Goal: Task Accomplishment & Management: Manage account settings

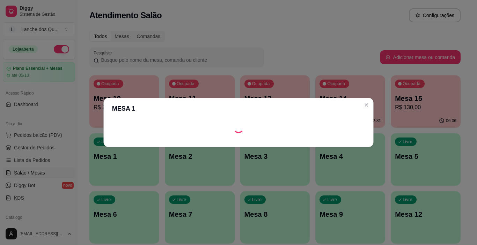
scroll to position [70, 0]
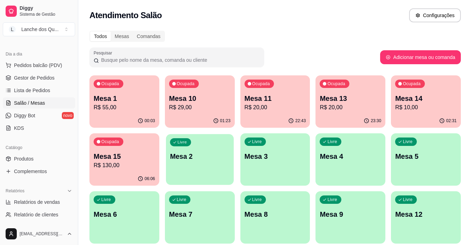
click at [190, 165] on div "Livre Mesa 2" at bounding box center [200, 155] width 68 height 43
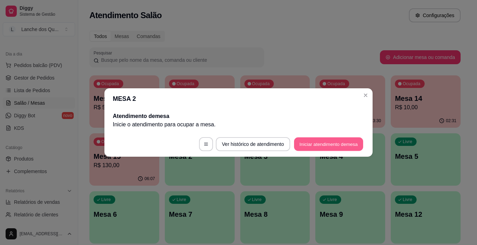
click at [313, 142] on button "Iniciar atendimento de mesa" at bounding box center [328, 145] width 69 height 14
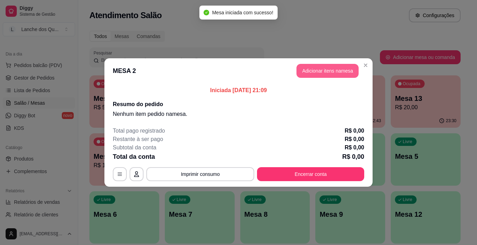
click at [323, 69] on button "Adicionar itens na mesa" at bounding box center [328, 71] width 62 height 14
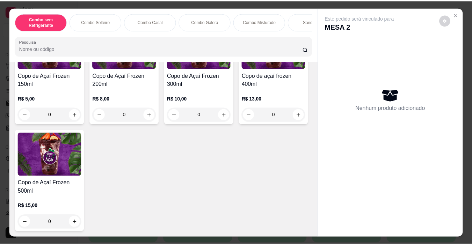
scroll to position [2237, 0]
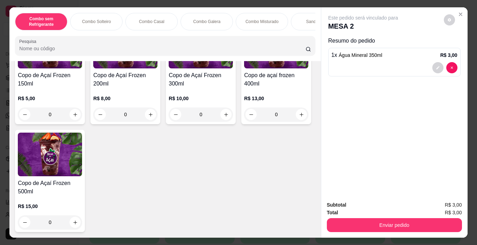
type input "2"
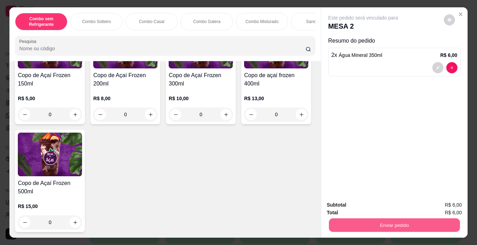
click at [384, 221] on button "Enviar pedido" at bounding box center [394, 226] width 131 height 14
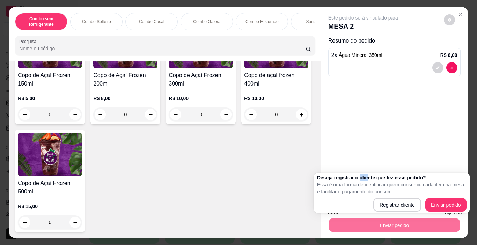
drag, startPoint x: 358, startPoint y: 176, endPoint x: 404, endPoint y: 192, distance: 48.3
click at [381, 187] on div "Deseja registrar o cliente que fez esse pedido? Essa é uma forma de identificar…" at bounding box center [392, 193] width 150 height 38
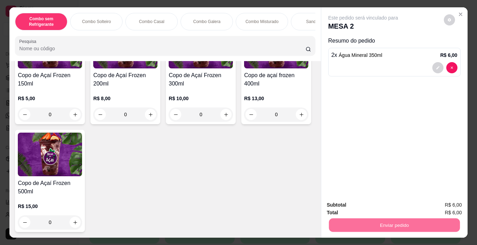
click at [442, 205] on button "Enviar pedido" at bounding box center [443, 205] width 39 height 13
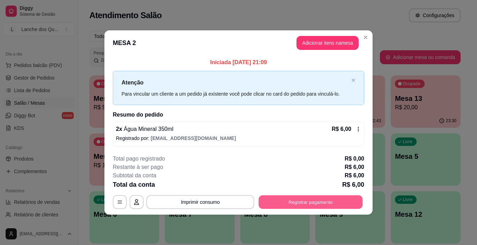
click at [287, 202] on button "Registrar pagamento" at bounding box center [311, 202] width 104 height 14
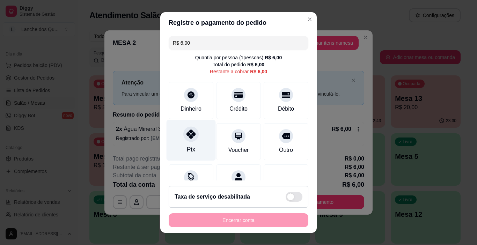
click at [183, 130] on div at bounding box center [190, 134] width 15 height 15
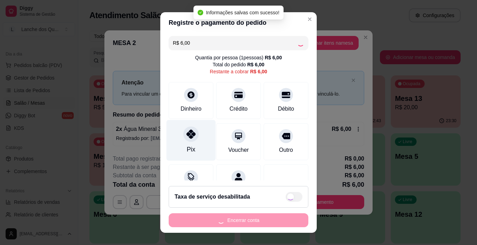
type input "R$ 0,00"
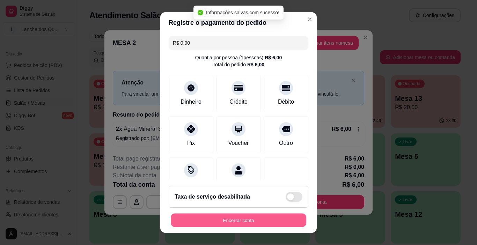
click at [219, 222] on button "Encerrar conta" at bounding box center [239, 221] width 136 height 14
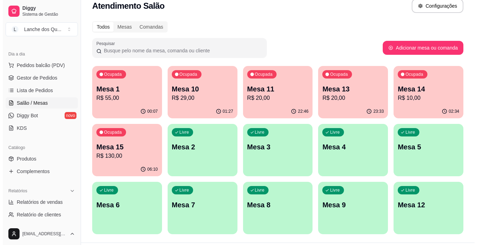
scroll to position [0, 0]
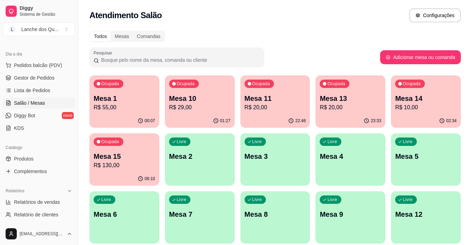
click at [195, 158] on p "Mesa 2" at bounding box center [200, 157] width 62 height 10
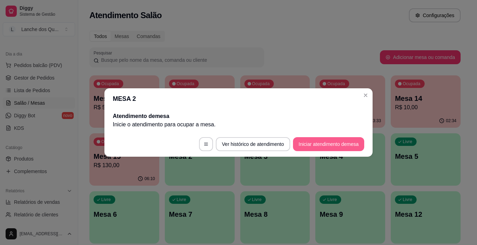
click at [320, 144] on button "Iniciar atendimento de mesa" at bounding box center [328, 144] width 71 height 14
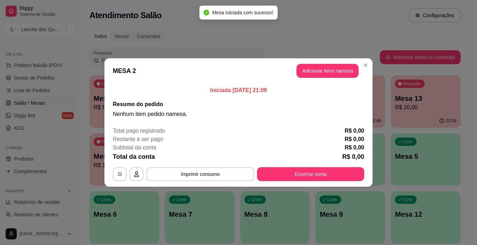
click at [345, 75] on button "Adicionar itens na mesa" at bounding box center [328, 71] width 62 height 14
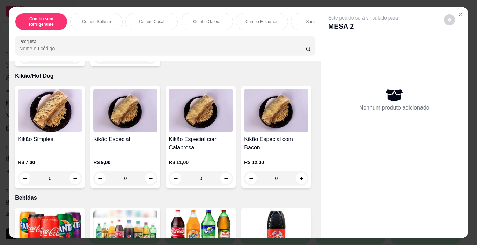
scroll to position [1608, 0]
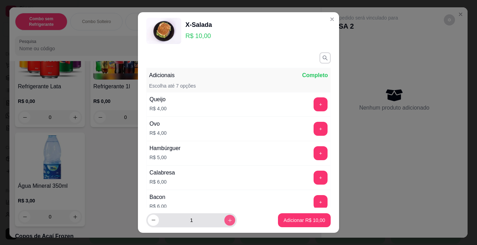
click at [225, 217] on button "increase-product-quantity" at bounding box center [229, 220] width 11 height 11
type input "2"
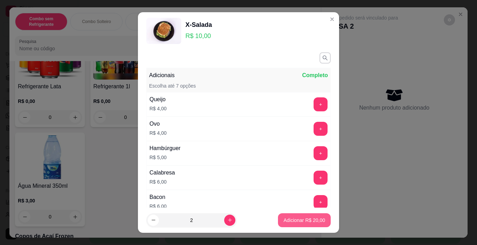
click at [310, 223] on p "Adicionar R$ 20,00" at bounding box center [305, 220] width 42 height 7
type input "2"
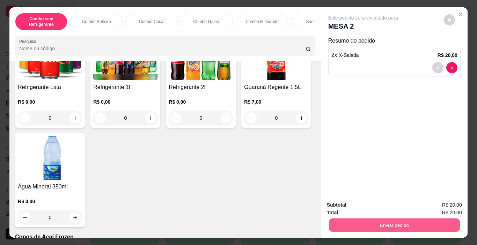
click at [374, 221] on button "Enviar pedido" at bounding box center [394, 226] width 131 height 14
click at [387, 203] on button "Registrar cliente" at bounding box center [397, 205] width 46 height 13
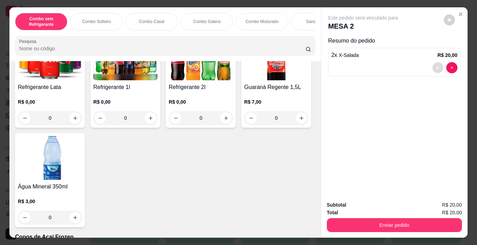
click at [438, 69] on button "decrease-product-quantity" at bounding box center [438, 68] width 11 height 11
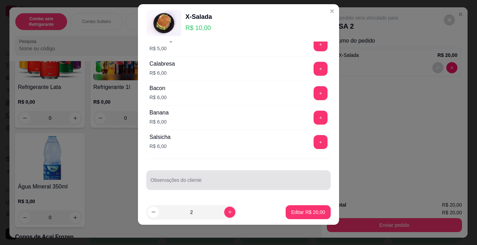
scroll to position [10, 0]
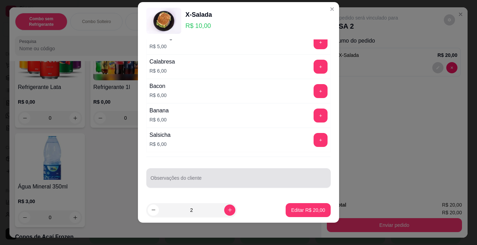
click at [184, 185] on div at bounding box center [239, 178] width 176 height 14
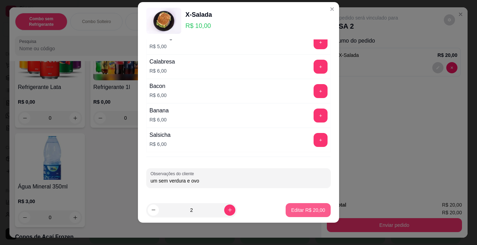
type input "um sem verdura e ovo"
click at [316, 212] on p "Editar R$ 20,00" at bounding box center [308, 210] width 34 height 7
type input "0"
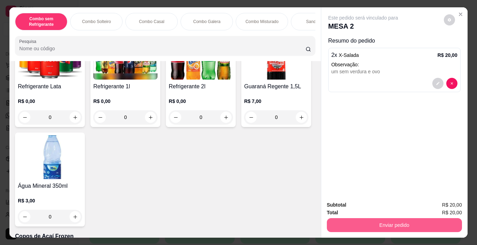
click at [383, 225] on button "Enviar pedido" at bounding box center [394, 225] width 135 height 14
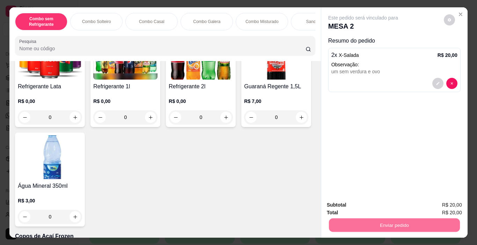
click at [436, 202] on button "Enviar pedido" at bounding box center [443, 205] width 39 height 13
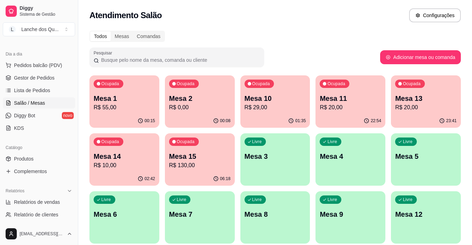
click at [127, 108] on p "R$ 55,00" at bounding box center [125, 107] width 62 height 8
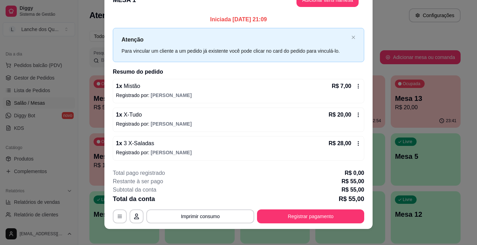
scroll to position [21, 0]
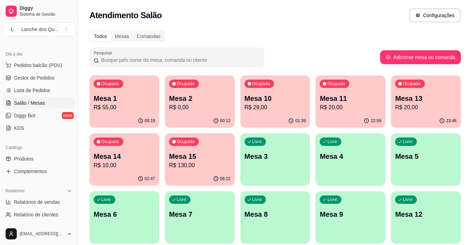
click at [191, 117] on div "00:12" at bounding box center [200, 121] width 70 height 14
click at [136, 102] on p "Mesa 1" at bounding box center [125, 99] width 62 height 10
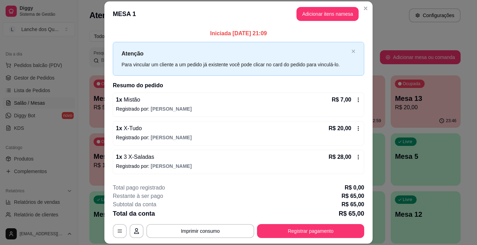
scroll to position [67, 0]
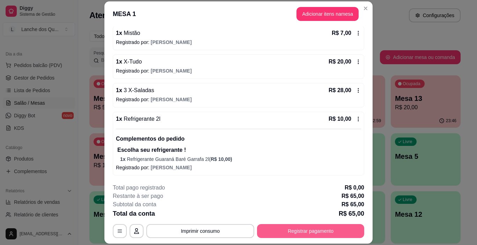
click at [322, 233] on button "Registrar pagamento" at bounding box center [310, 231] width 107 height 14
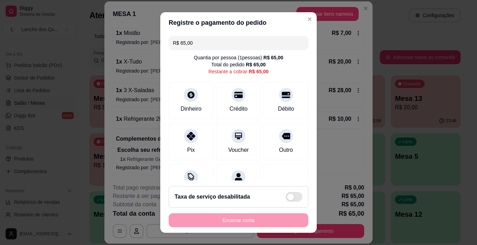
drag, startPoint x: 203, startPoint y: 40, endPoint x: 163, endPoint y: 44, distance: 40.0
click at [163, 44] on div "R$ 65,00 Quantia por pessoa ( 1 pessoas) R$ 65,00 Total do pedido R$ 65,00 Rest…" at bounding box center [238, 106] width 157 height 147
click at [190, 102] on div "Dinheiro" at bounding box center [191, 99] width 49 height 41
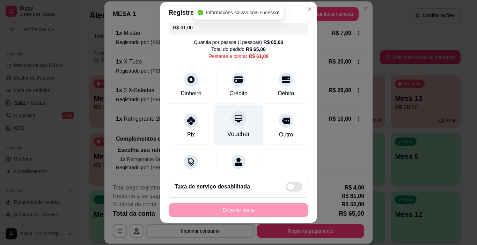
scroll to position [0, 0]
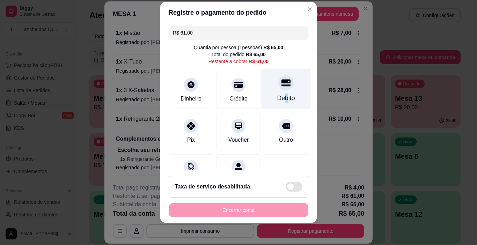
click at [278, 97] on div "Débito" at bounding box center [287, 98] width 18 height 9
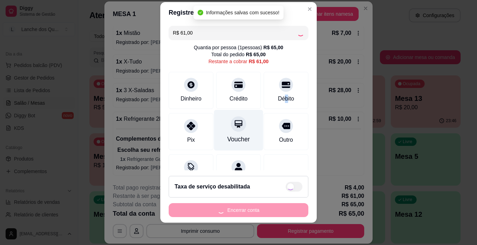
type input "R$ 0,00"
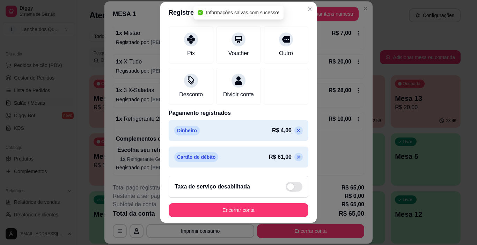
scroll to position [88, 0]
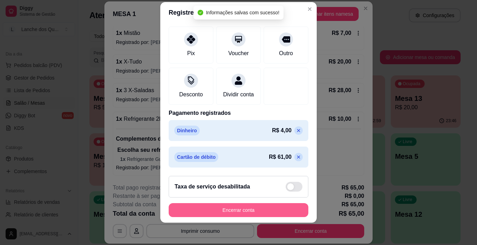
click at [231, 211] on button "Encerrar conta" at bounding box center [239, 210] width 140 height 14
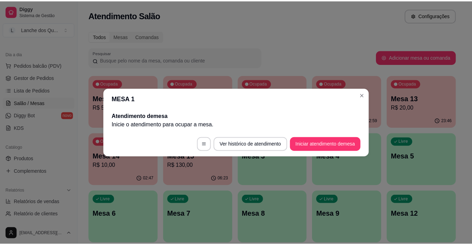
scroll to position [0, 0]
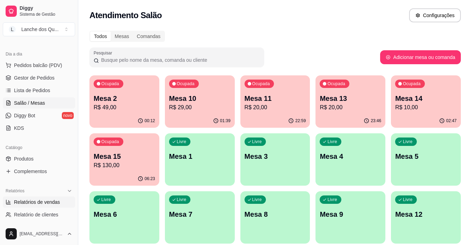
click at [41, 204] on span "Relatórios de vendas" at bounding box center [37, 202] width 46 height 7
select select "ALL"
select select "0"
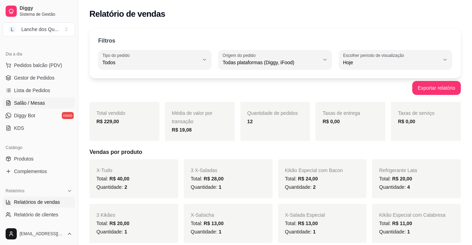
click at [35, 106] on span "Salão / Mesas" at bounding box center [29, 103] width 31 height 7
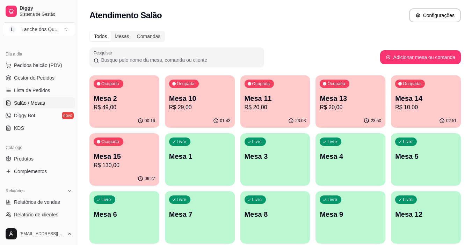
click at [122, 99] on p "Mesa 2" at bounding box center [125, 99] width 62 height 10
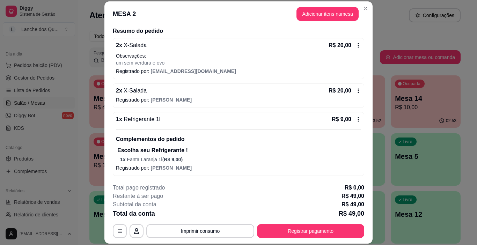
scroll to position [55, 0]
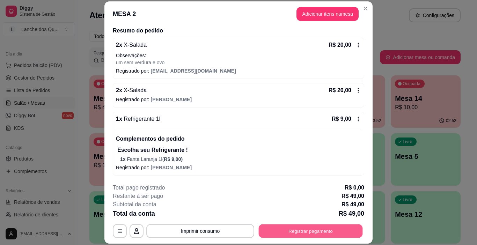
click at [286, 231] on button "Registrar pagamento" at bounding box center [311, 232] width 104 height 14
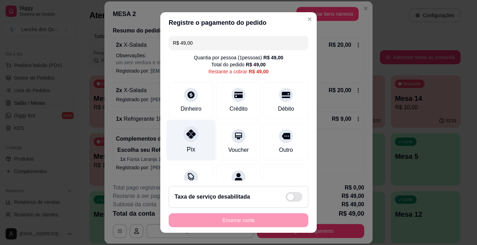
click at [185, 142] on div "Pix" at bounding box center [191, 140] width 49 height 41
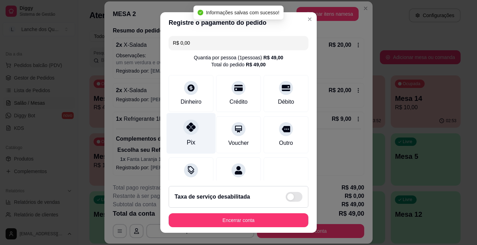
type input "R$ 0,00"
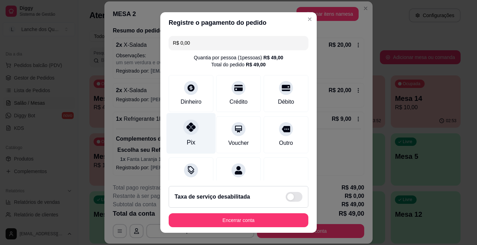
click at [190, 123] on icon at bounding box center [191, 127] width 9 height 9
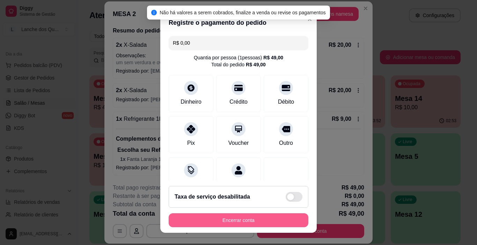
click at [221, 218] on button "Encerrar conta" at bounding box center [239, 221] width 140 height 14
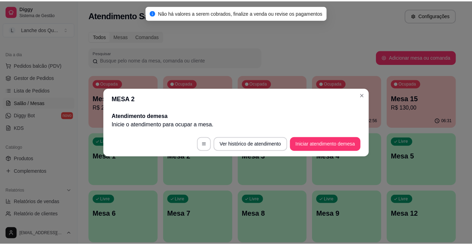
scroll to position [0, 0]
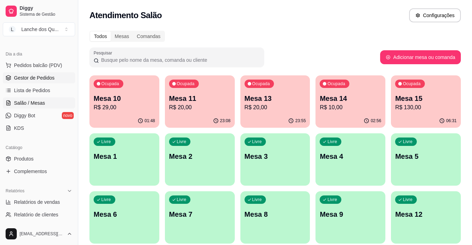
click at [44, 79] on span "Gestor de Pedidos" at bounding box center [34, 77] width 41 height 7
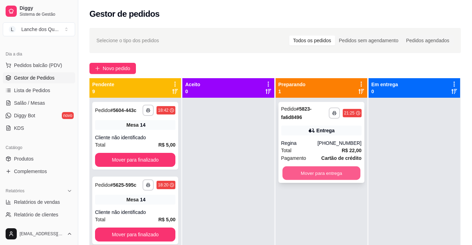
click at [326, 174] on button "Mover para entrega" at bounding box center [321, 174] width 78 height 14
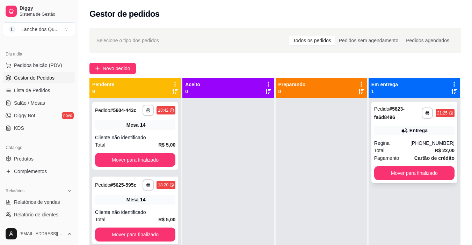
click at [401, 138] on div "**********" at bounding box center [415, 142] width 86 height 81
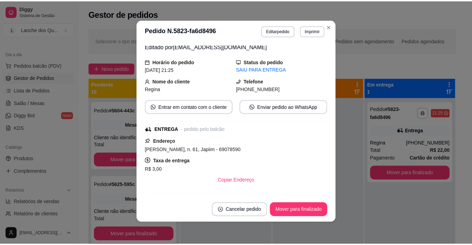
scroll to position [18, 0]
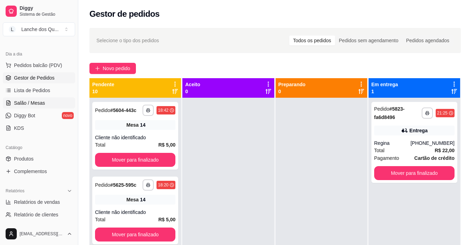
click at [45, 106] on link "Salão / Mesas" at bounding box center [39, 103] width 72 height 11
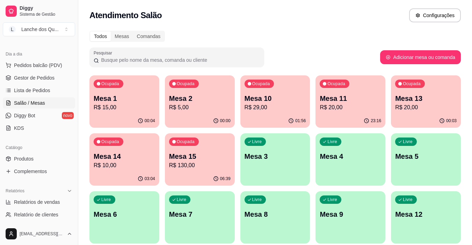
click at [125, 102] on p "Mesa 1" at bounding box center [125, 99] width 62 height 10
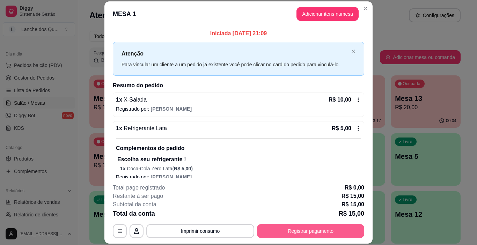
click at [293, 226] on button "Registrar pagamento" at bounding box center [310, 231] width 107 height 14
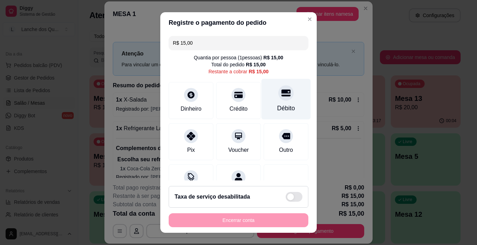
click at [262, 108] on div "Débito" at bounding box center [286, 99] width 49 height 41
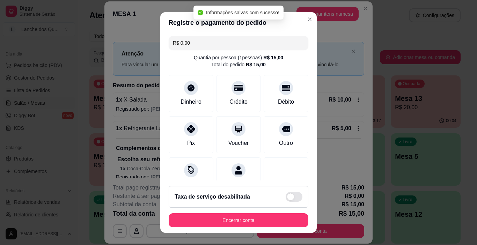
type input "R$ 0,00"
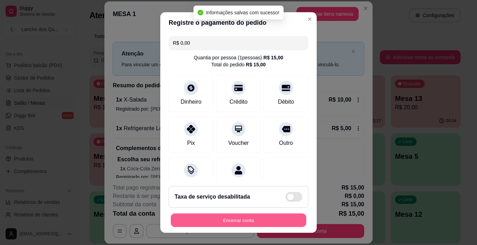
click at [230, 219] on button "Encerrar conta" at bounding box center [239, 221] width 136 height 14
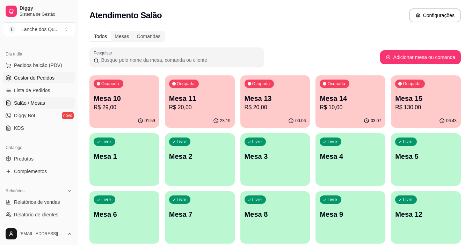
click at [22, 77] on span "Gestor de Pedidos" at bounding box center [34, 77] width 41 height 7
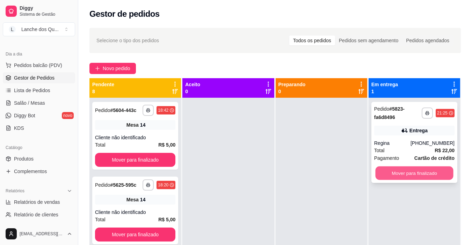
click at [418, 176] on button "Mover para finalizado" at bounding box center [414, 174] width 78 height 14
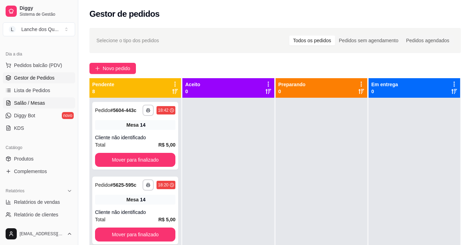
click at [21, 100] on span "Salão / Mesas" at bounding box center [29, 103] width 31 height 7
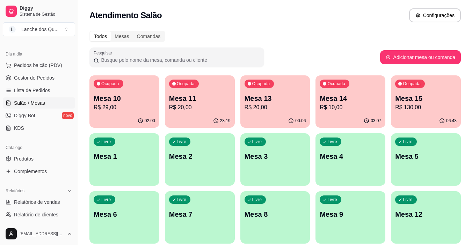
click at [117, 102] on p "Mesa 10" at bounding box center [125, 99] width 62 height 10
click at [194, 110] on p "R$ 20,00" at bounding box center [200, 107] width 62 height 8
click at [288, 101] on p "Mesa 13" at bounding box center [275, 98] width 60 height 9
click at [363, 109] on p "R$ 10,00" at bounding box center [351, 107] width 60 height 8
click at [35, 203] on span "Relatórios de vendas" at bounding box center [37, 202] width 46 height 7
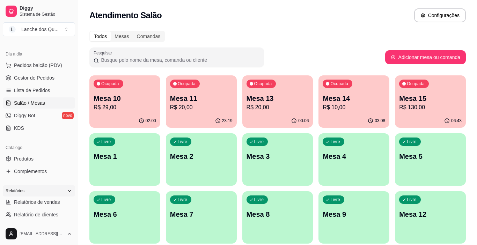
select select "ALL"
select select "0"
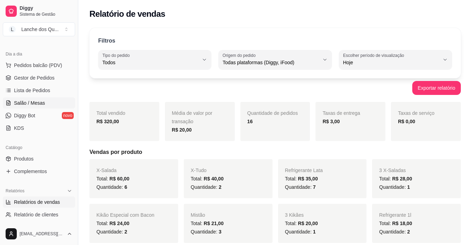
click at [45, 105] on link "Salão / Mesas" at bounding box center [39, 103] width 72 height 11
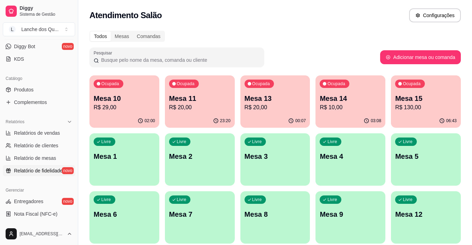
scroll to position [140, 0]
click at [38, 131] on span "Relatórios de vendas" at bounding box center [37, 132] width 46 height 7
select select "ALL"
select select "0"
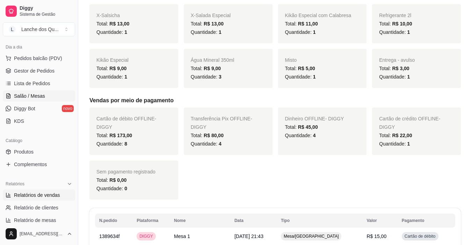
scroll to position [70, 0]
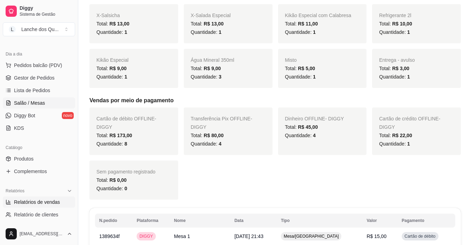
click at [26, 101] on span "Salão / Mesas" at bounding box center [29, 103] width 31 height 7
